Goal: Communication & Community: Answer question/provide support

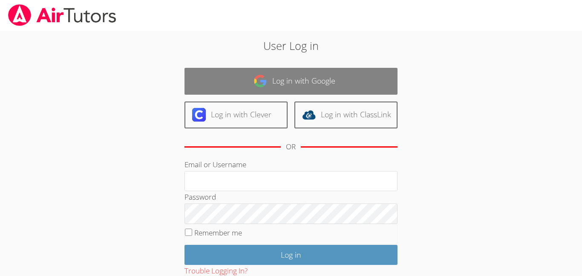
click at [296, 90] on link "Log in with Google" at bounding box center [291, 81] width 213 height 27
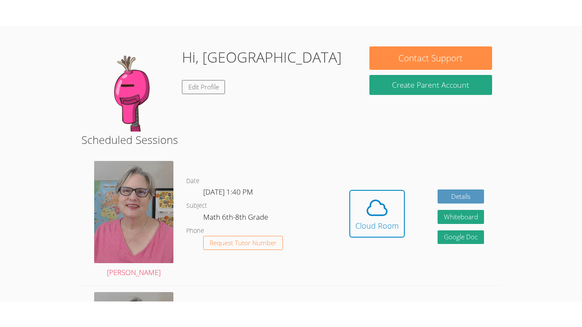
scroll to position [62, 0]
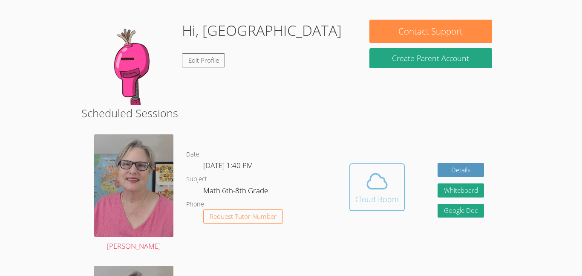
click at [385, 180] on icon at bounding box center [377, 181] width 24 height 24
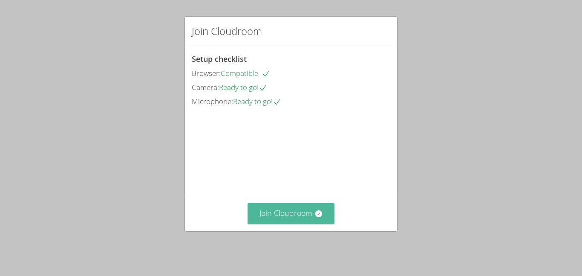
click at [297, 219] on button "Join Cloudroom" at bounding box center [291, 213] width 87 height 21
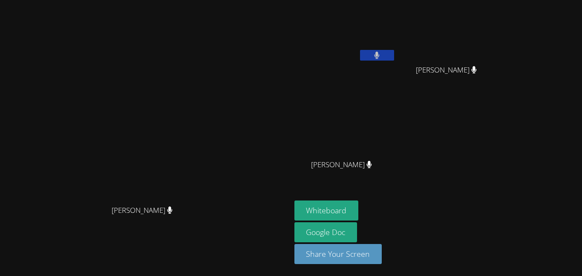
click at [209, 150] on video at bounding box center [145, 121] width 128 height 160
click at [359, 208] on button "Whiteboard" at bounding box center [326, 210] width 64 height 20
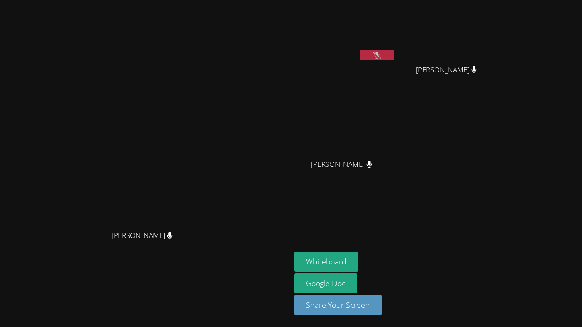
click at [394, 57] on button at bounding box center [377, 55] width 34 height 11
